Goal: Task Accomplishment & Management: Complete application form

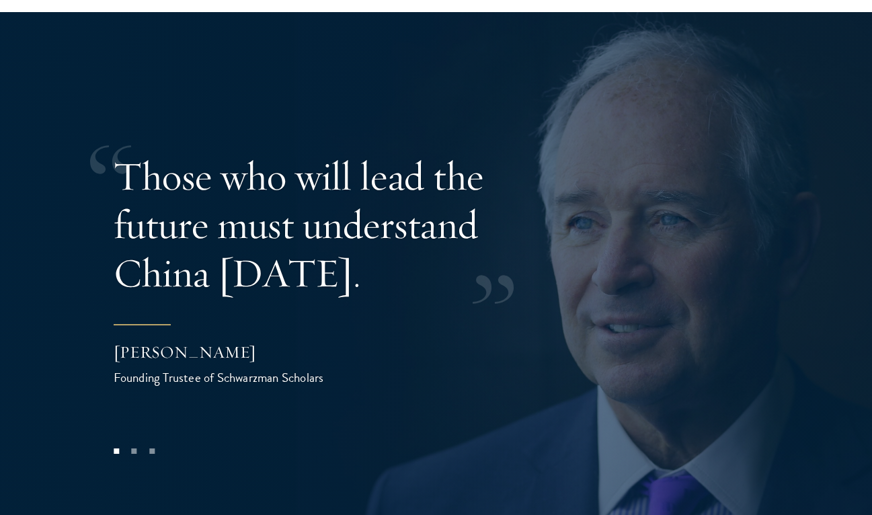
scroll to position [2626, 0]
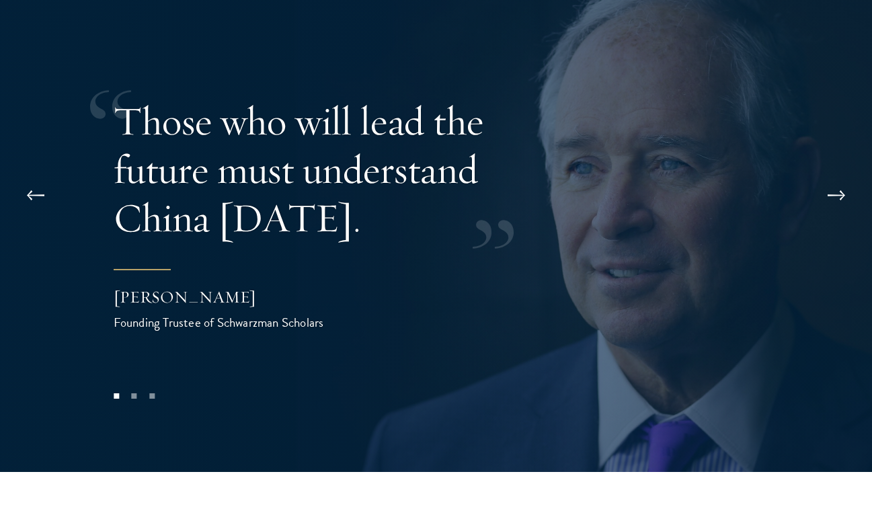
click at [171, 313] on div "Founding Trustee of Schwarzman Scholars" at bounding box center [248, 322] width 269 height 19
drag, startPoint x: 171, startPoint y: 264, endPoint x: 171, endPoint y: 247, distance: 16.8
click at [171, 269] on footer "Stephen A. Schwarzman Founding Trustee of Schwarzman Scholars" at bounding box center [248, 300] width 269 height 63
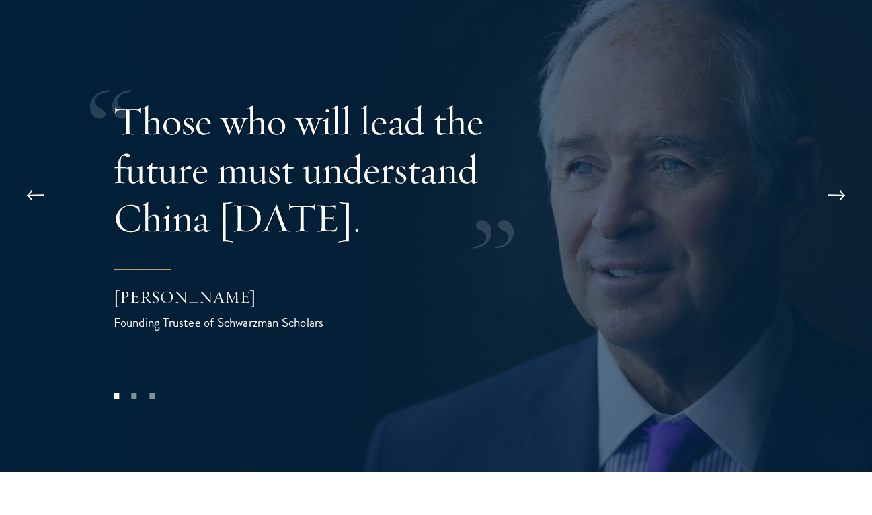
drag, startPoint x: 171, startPoint y: 247, endPoint x: 229, endPoint y: 272, distance: 62.7
click at [231, 270] on footer "Stephen A. Schwarzman Founding Trustee of Schwarzman Scholars" at bounding box center [248, 300] width 269 height 63
drag, startPoint x: 229, startPoint y: 272, endPoint x: 228, endPoint y: 228, distance: 43.7
click at [229, 269] on footer "Stephen A. Schwarzman Founding Trustee of Schwarzman Scholars" at bounding box center [248, 300] width 269 height 63
click at [228, 269] on footer "Stephen A. Schwarzman Founding Trustee of Schwarzman Scholars" at bounding box center [248, 300] width 269 height 63
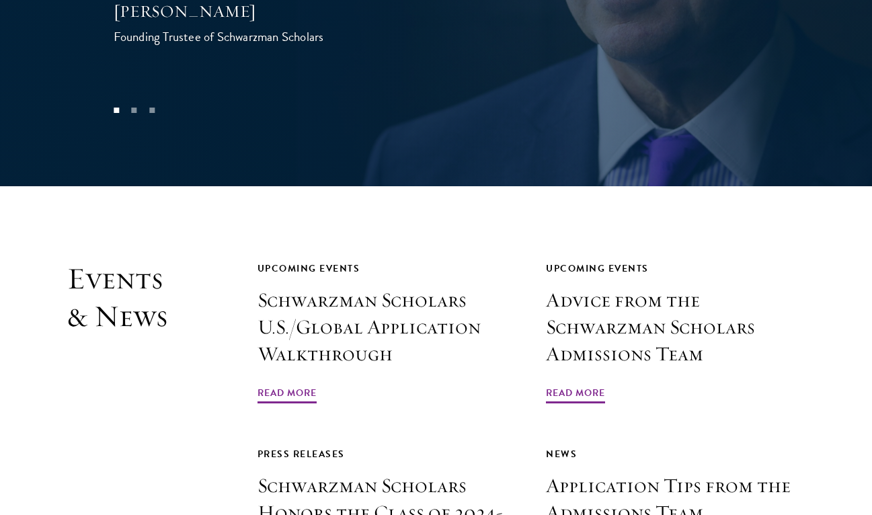
scroll to position [2996, 0]
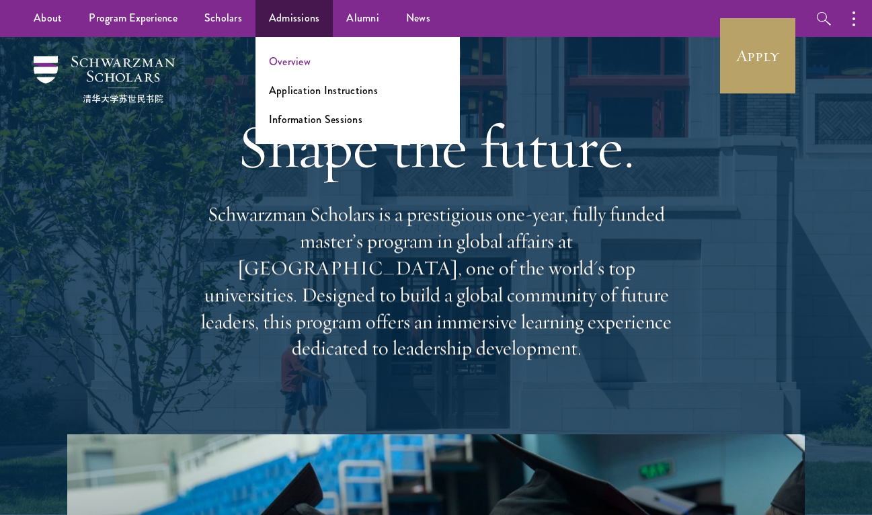
click at [292, 60] on link "Overview" at bounding box center [290, 61] width 42 height 15
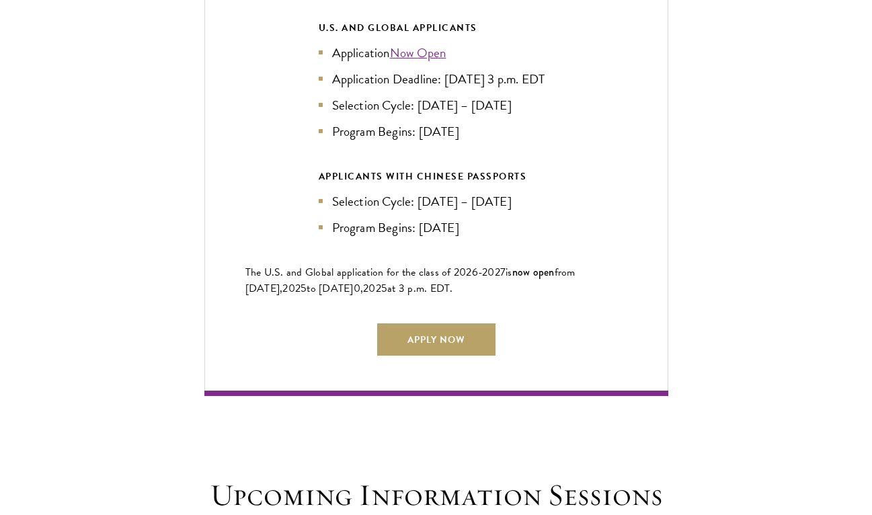
scroll to position [3042, 0]
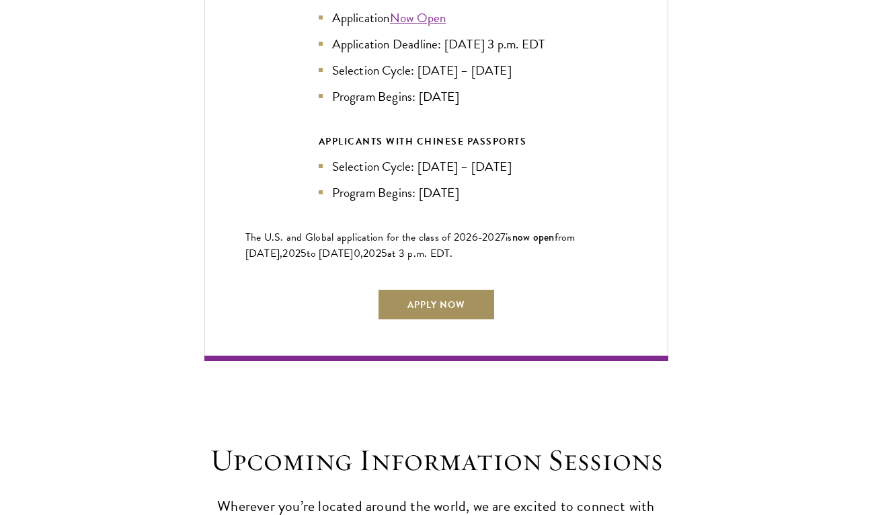
click at [428, 288] on link "Apply Now" at bounding box center [436, 304] width 118 height 32
